Goal: Check status

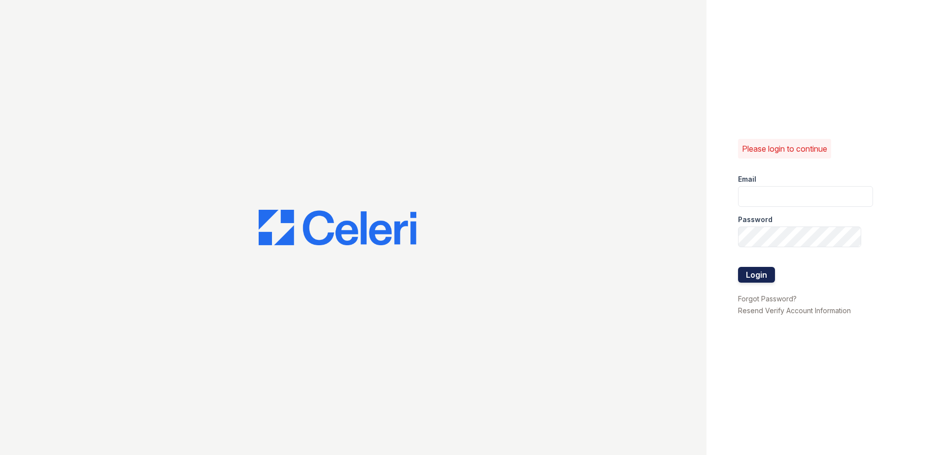
type input "[EMAIL_ADDRESS][DOMAIN_NAME]"
click at [750, 274] on button "Login" at bounding box center [756, 275] width 37 height 16
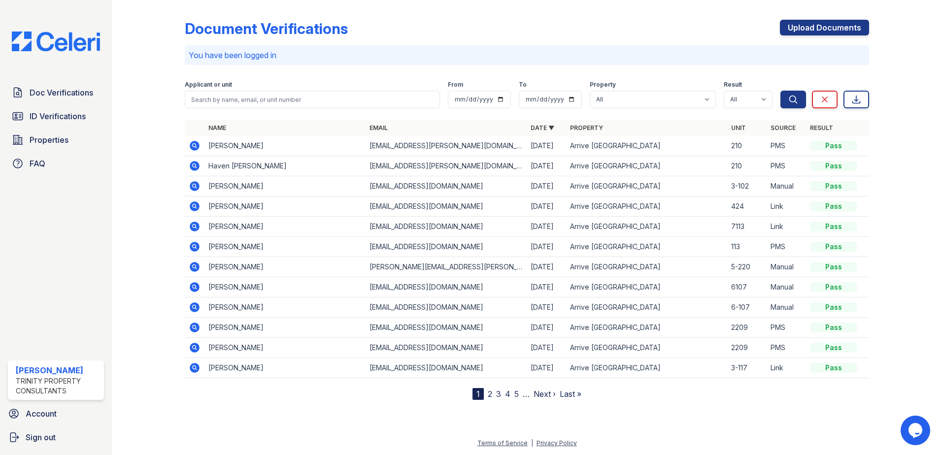
click at [192, 149] on icon at bounding box center [195, 146] width 10 height 10
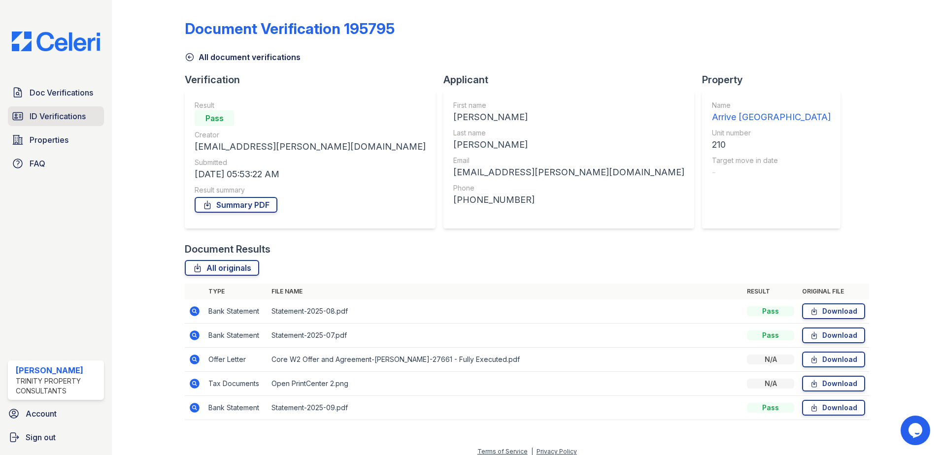
click at [43, 118] on span "ID Verifications" at bounding box center [58, 116] width 56 height 12
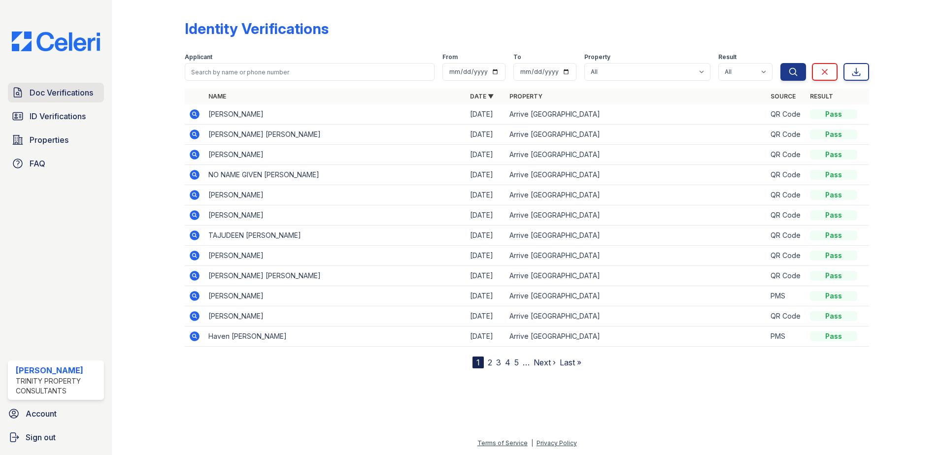
click at [60, 99] on link "Doc Verifications" at bounding box center [56, 93] width 96 height 20
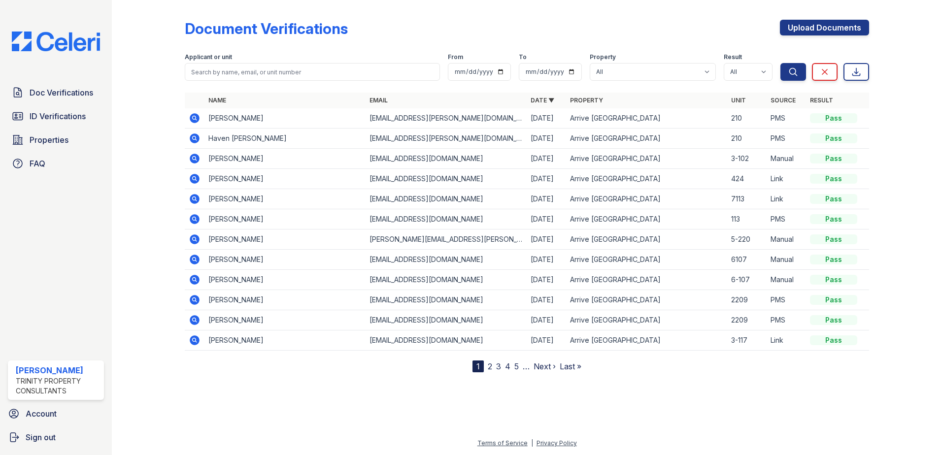
drag, startPoint x: 281, startPoint y: 119, endPoint x: 202, endPoint y: 121, distance: 79.4
click at [202, 121] on tr "Theodore Sutton theo.sutton@outlook.com 09/25/25 Arrive Eden Prairie 210 PMS Pa…" at bounding box center [527, 118] width 685 height 20
copy td "Theodore Sutton"
click at [42, 120] on span "ID Verifications" at bounding box center [58, 116] width 56 height 12
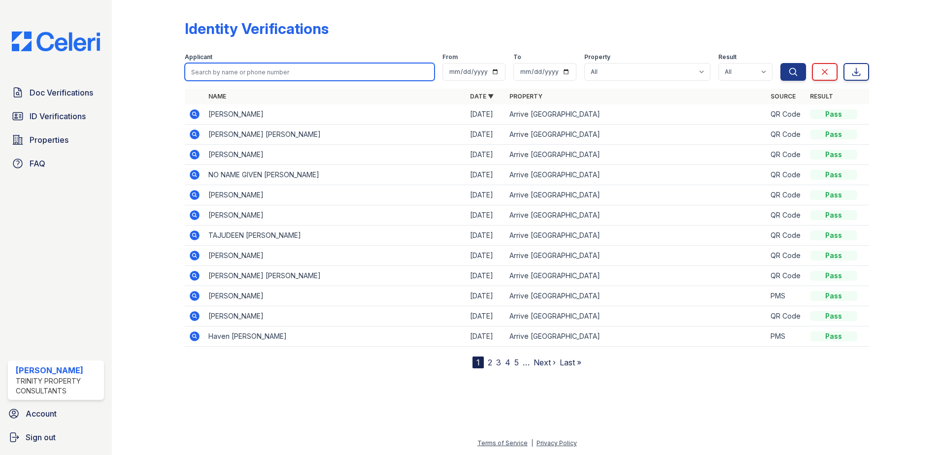
click at [248, 80] on input "search" at bounding box center [310, 72] width 250 height 18
paste input "Theodore Sutton"
type input "Theodore Sutton"
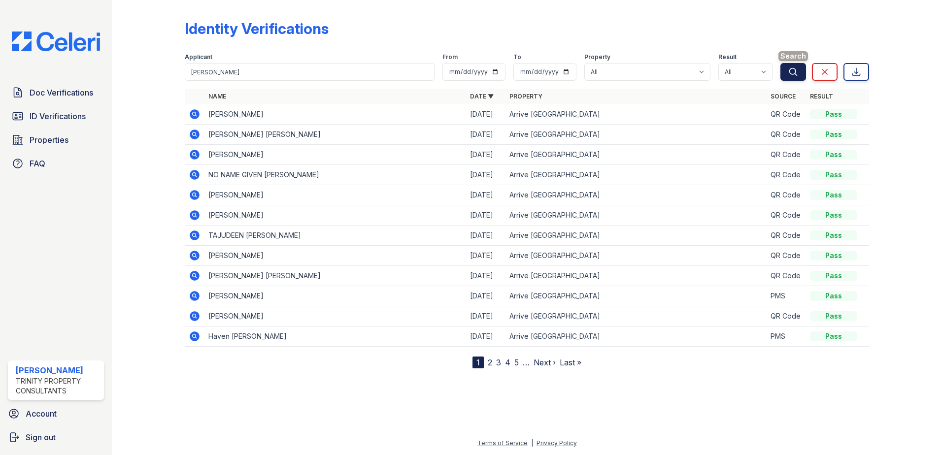
click at [798, 74] on icon "submit" at bounding box center [794, 72] width 10 height 10
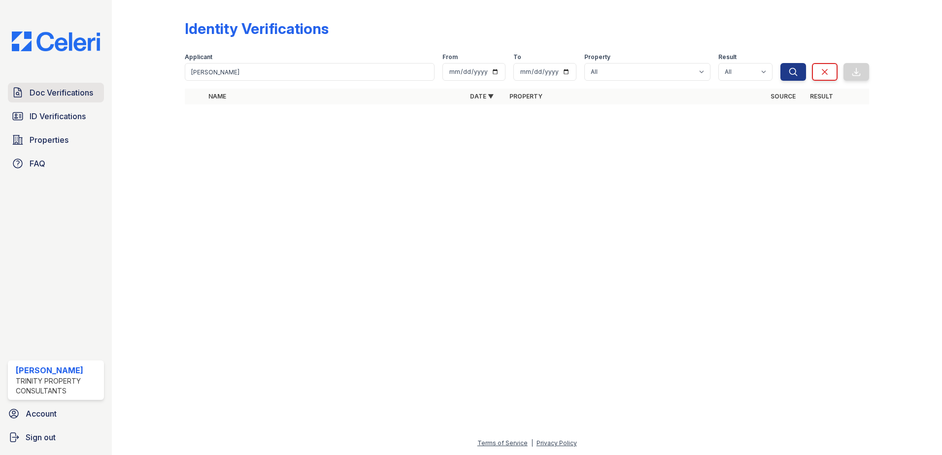
click at [45, 96] on span "Doc Verifications" at bounding box center [62, 93] width 64 height 12
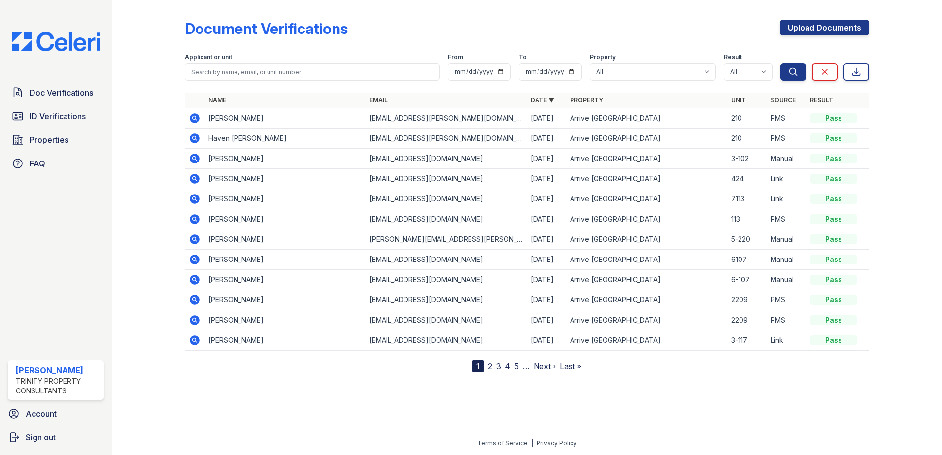
click at [189, 122] on icon at bounding box center [195, 118] width 12 height 12
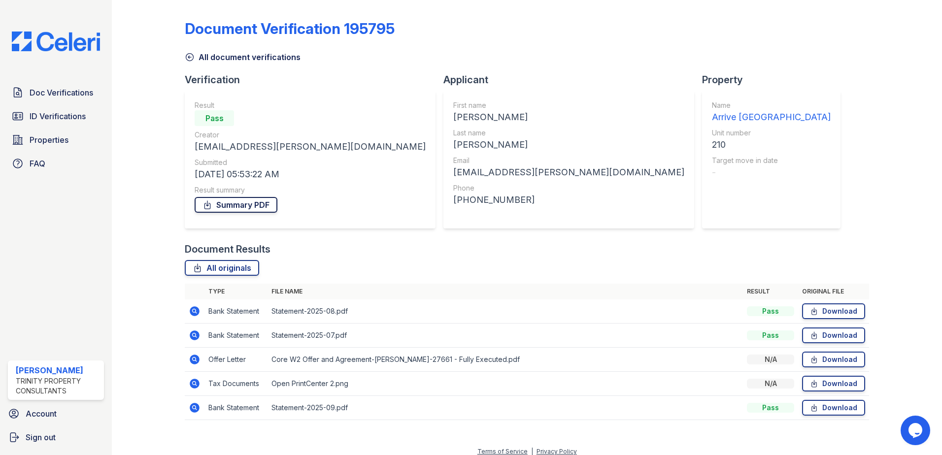
click at [231, 202] on link "Summary PDF" at bounding box center [236, 205] width 83 height 16
click at [195, 313] on icon at bounding box center [195, 312] width 10 height 10
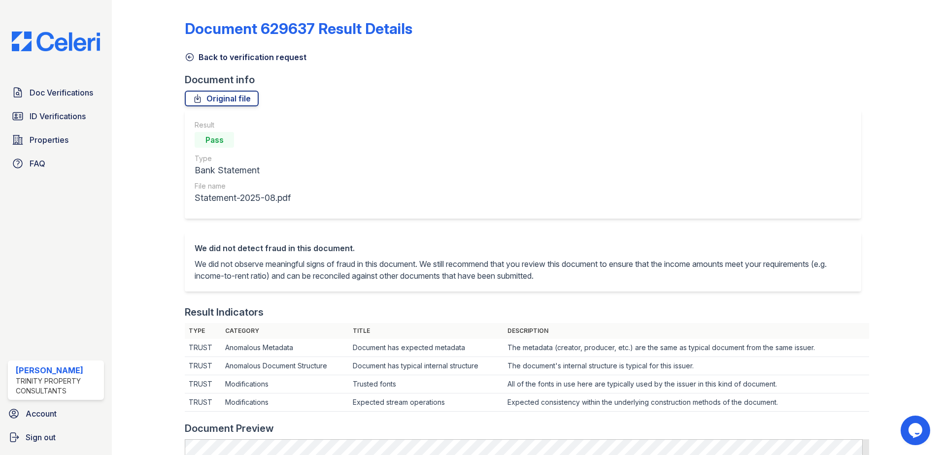
click at [190, 61] on icon at bounding box center [189, 57] width 7 height 7
